Goal: Task Accomplishment & Management: Use online tool/utility

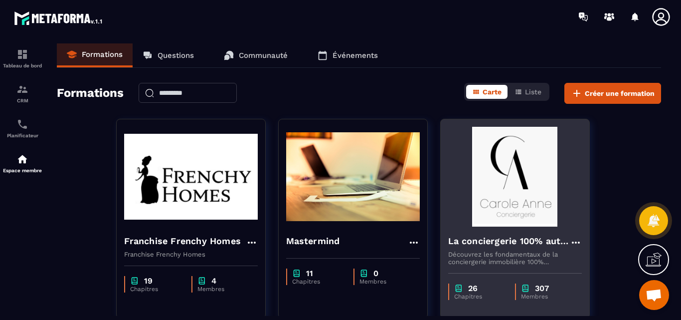
click at [552, 202] on img at bounding box center [515, 177] width 134 height 100
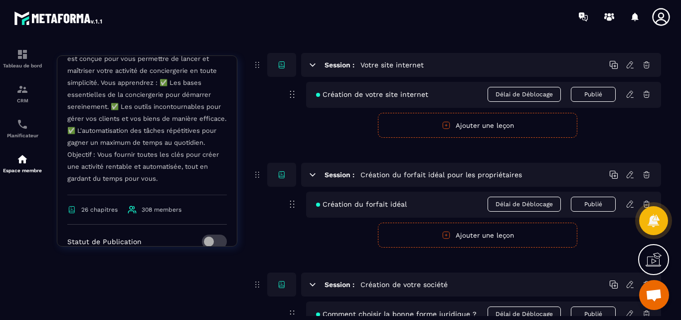
scroll to position [384, 0]
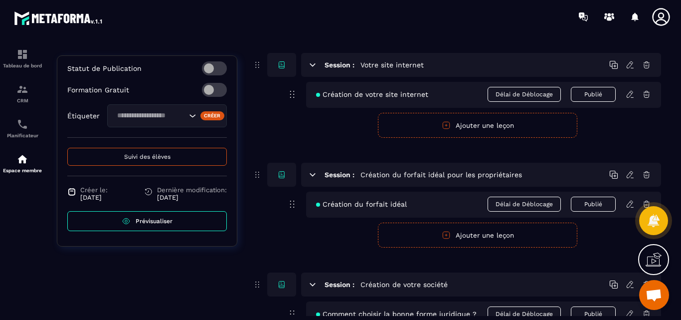
click at [144, 221] on span "Prévisualiser" at bounding box center [154, 220] width 37 height 7
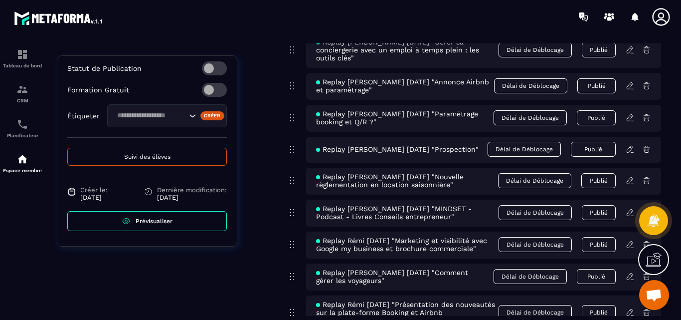
scroll to position [5598, 0]
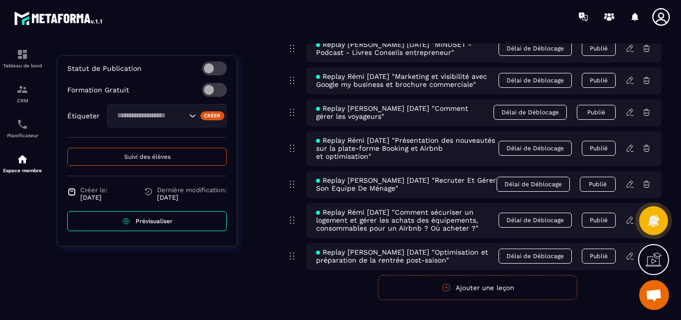
click at [485, 275] on button "Ajouter une leçon" at bounding box center [477, 287] width 199 height 25
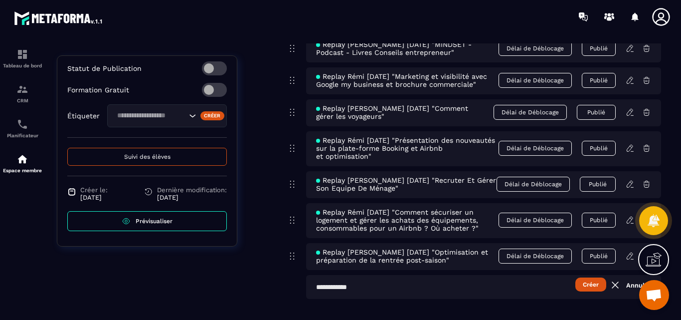
scroll to position [5597, 0]
click at [342, 276] on input "text" at bounding box center [483, 288] width 355 height 24
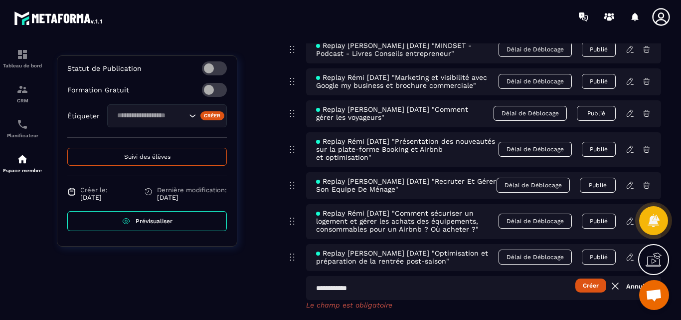
paste input "**********"
click at [410, 276] on input "**********" at bounding box center [483, 288] width 355 height 24
click at [509, 276] on input "**********" at bounding box center [483, 288] width 355 height 24
type input "**********"
click at [590, 278] on button "Créer" at bounding box center [590, 285] width 31 height 14
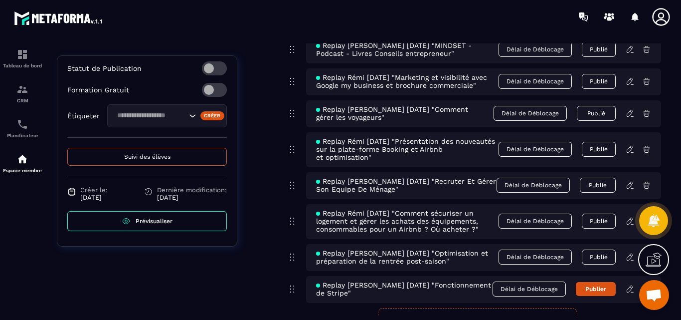
click at [631, 287] on icon at bounding box center [631, 287] width 2 height 1
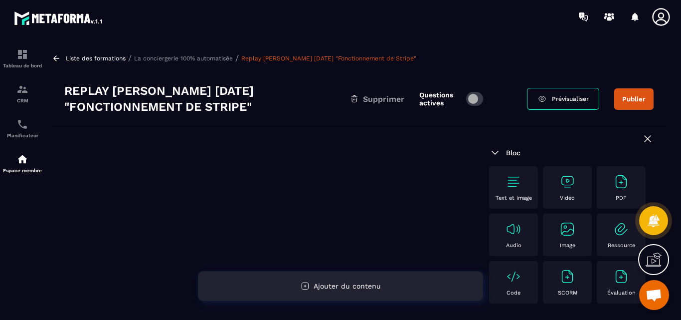
click at [325, 286] on span "Ajouter du contenu" at bounding box center [347, 286] width 67 height 8
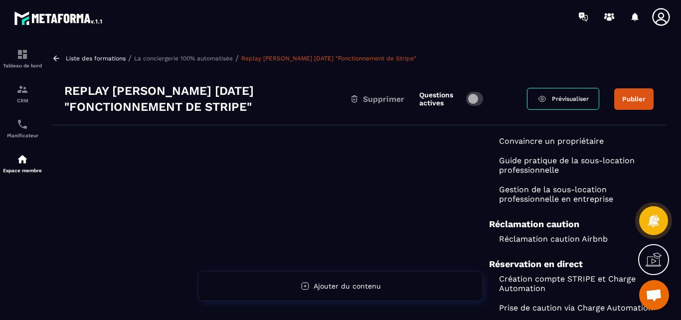
scroll to position [1795, 0]
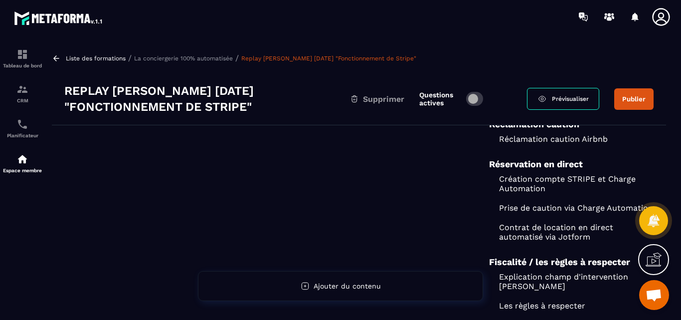
click at [531, 193] on p "Création compte STRIPE et Charge Automation" at bounding box center [571, 183] width 165 height 19
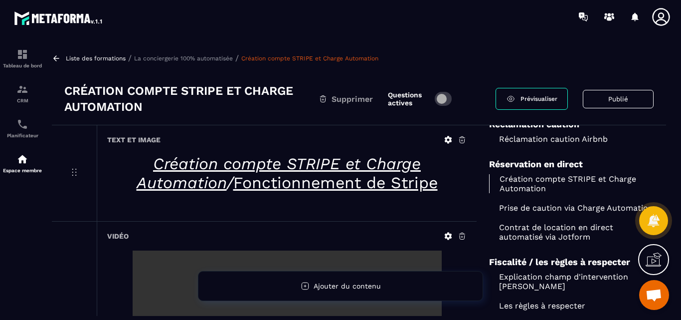
click at [175, 58] on p "La conciergerie 100% automatisée" at bounding box center [183, 58] width 99 height 7
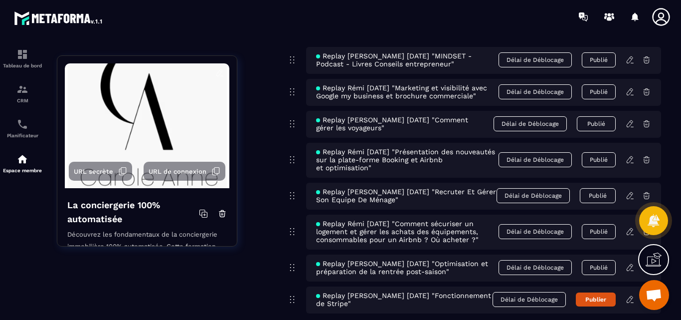
scroll to position [5630, 0]
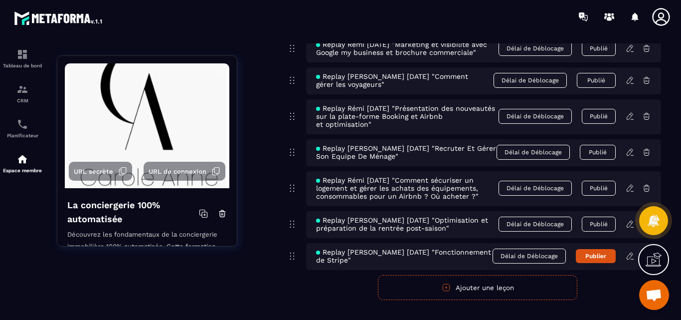
click at [630, 251] on icon at bounding box center [630, 255] width 9 height 9
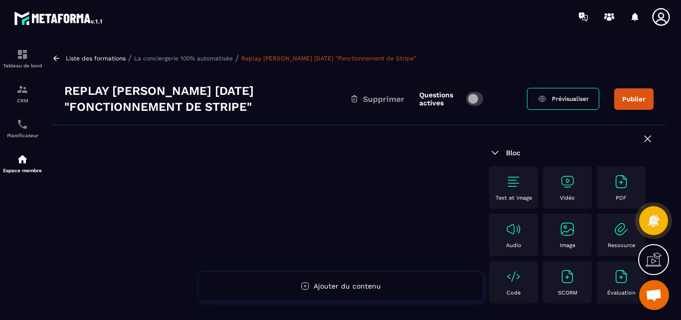
click at [569, 181] on img at bounding box center [567, 181] width 16 height 16
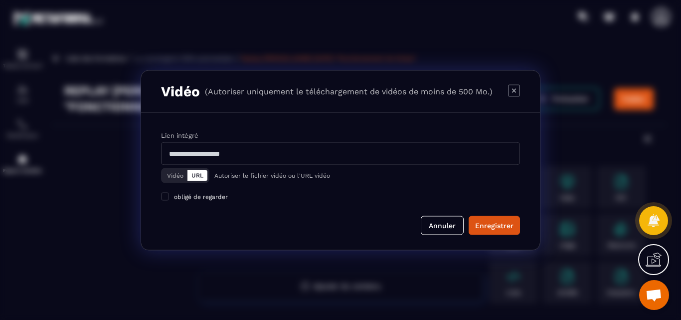
click at [171, 173] on button "Vidéo" at bounding box center [175, 175] width 24 height 11
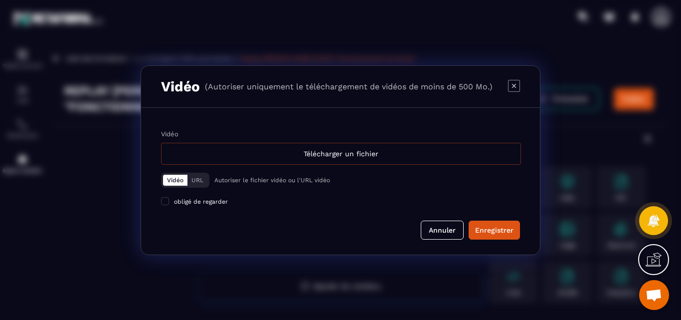
click at [322, 154] on div "Télécharger un fichier" at bounding box center [341, 154] width 360 height 22
click at [0, 0] on input "Vidéo Télécharger un fichier" at bounding box center [0, 0] width 0 height 0
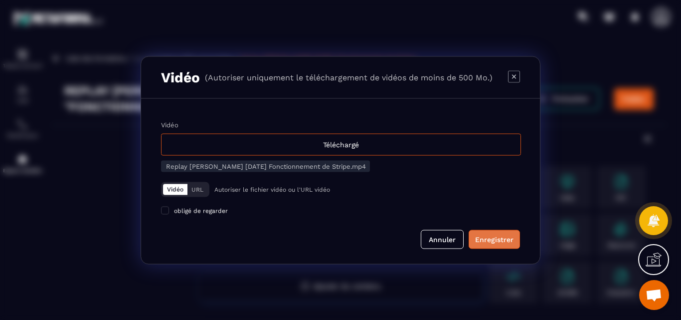
click at [494, 236] on div "Enregistrer" at bounding box center [494, 239] width 38 height 10
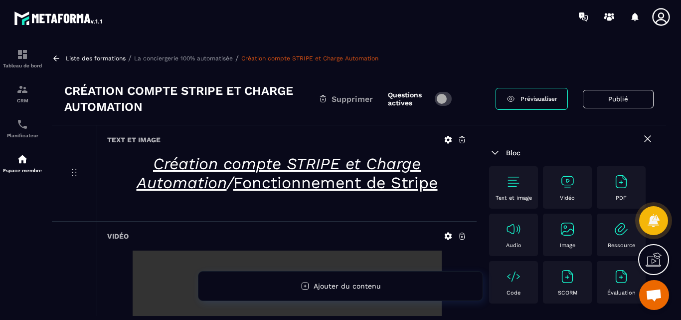
click at [173, 58] on p "La conciergerie 100% automatisée" at bounding box center [183, 58] width 99 height 7
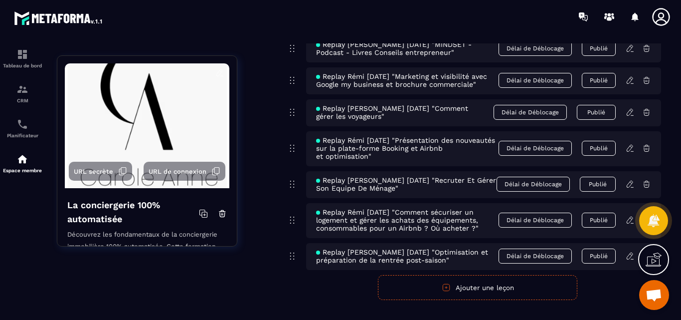
scroll to position [5299, 0]
